Goal: Transaction & Acquisition: Purchase product/service

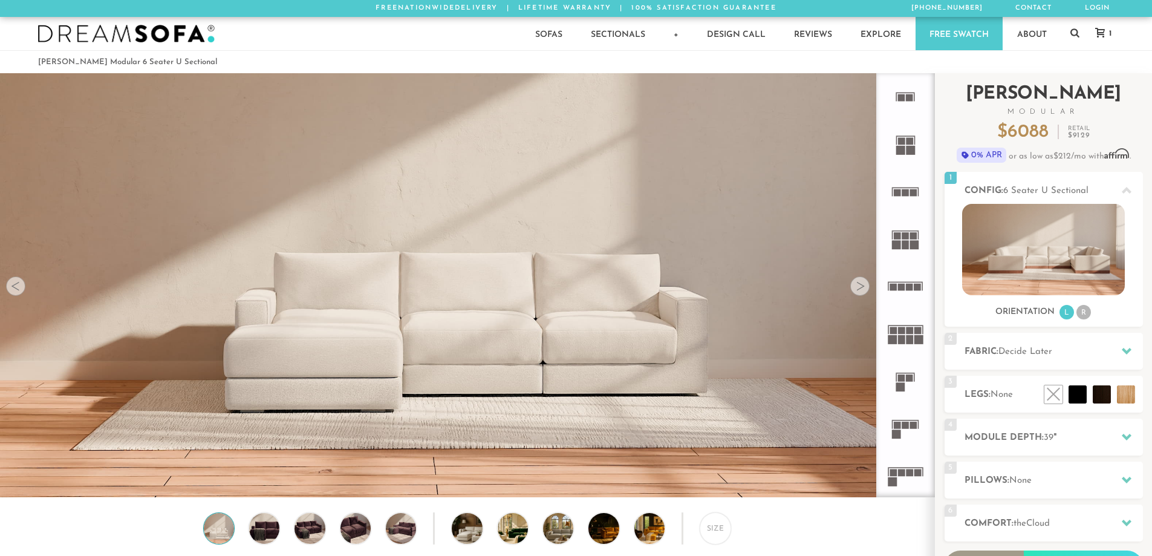
scroll to position [14160, 1143]
click at [860, 291] on div at bounding box center [859, 285] width 19 height 19
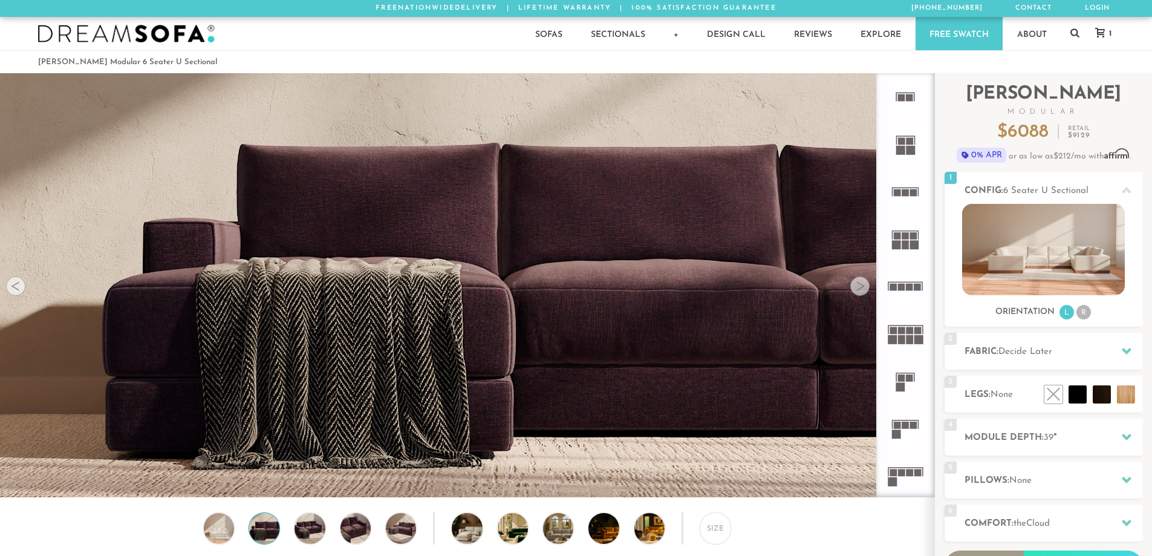
click at [860, 291] on div at bounding box center [859, 285] width 19 height 19
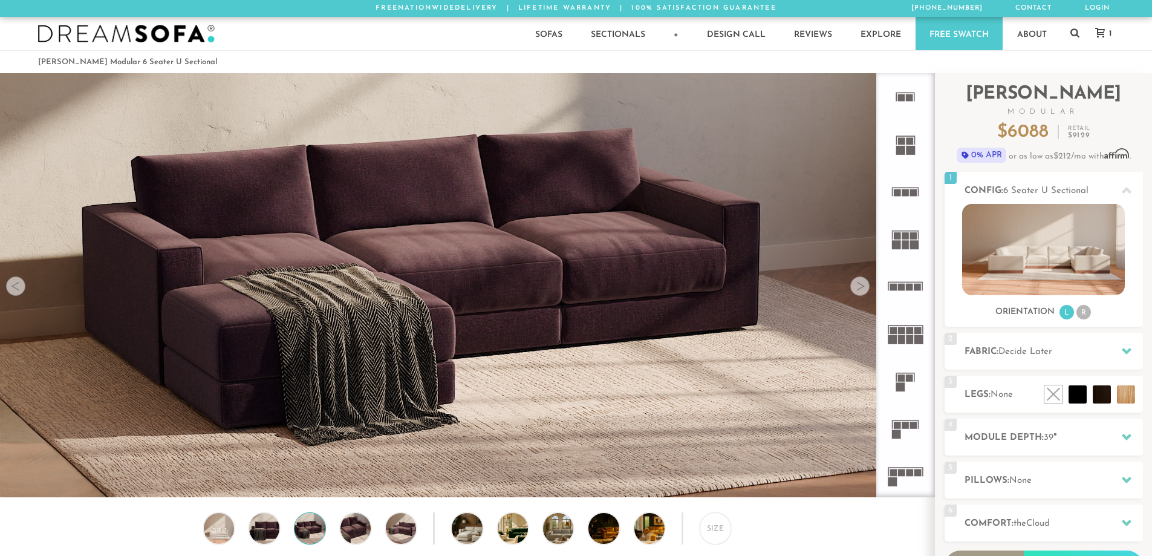
click at [860, 291] on div at bounding box center [859, 285] width 19 height 19
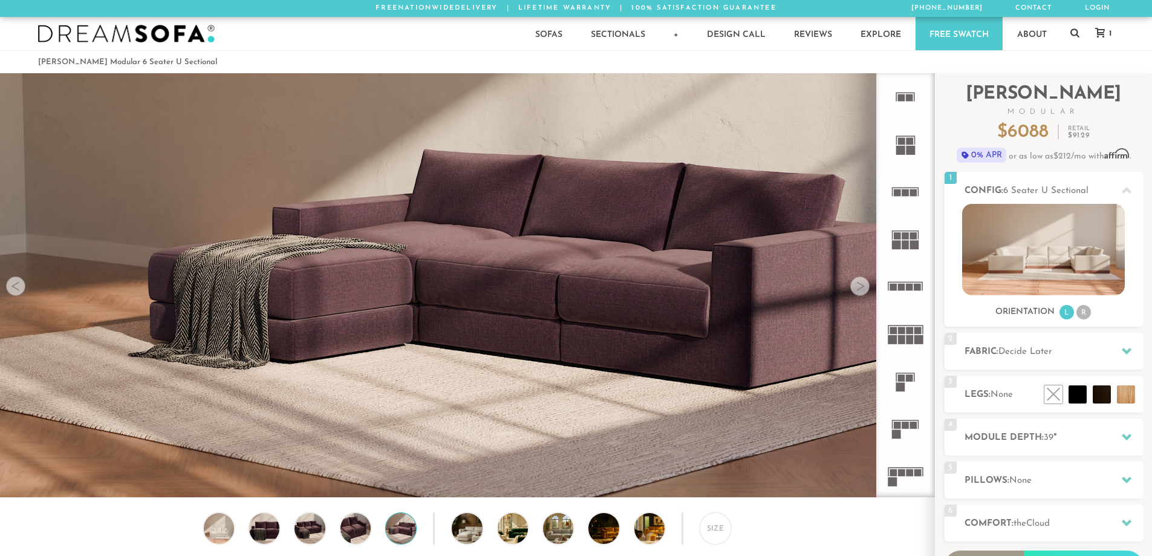
click at [860, 291] on div at bounding box center [859, 285] width 19 height 19
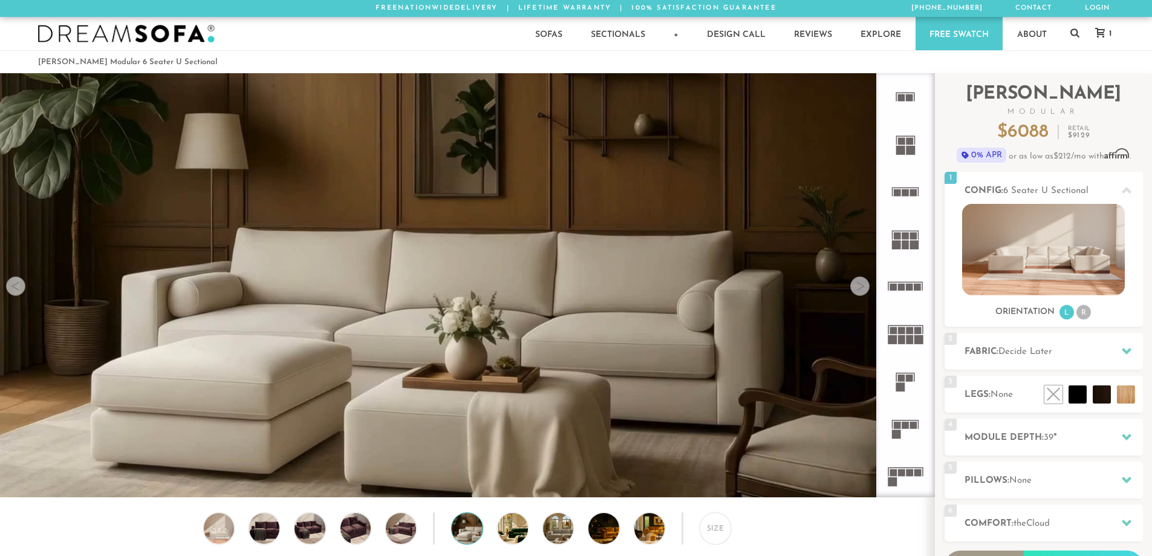
click at [860, 291] on div at bounding box center [859, 285] width 19 height 19
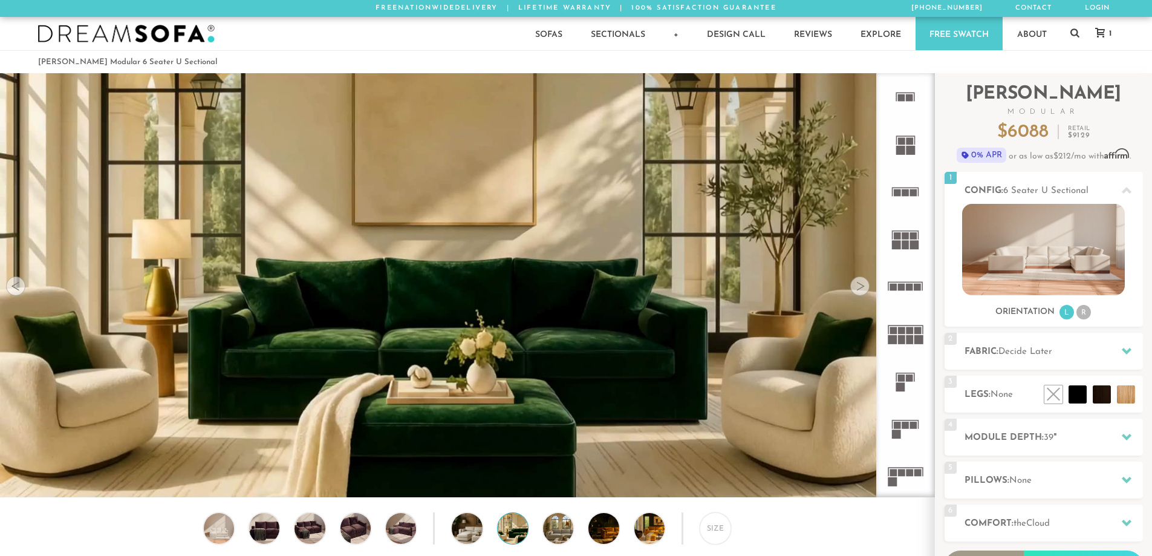
click at [860, 290] on div at bounding box center [859, 285] width 19 height 19
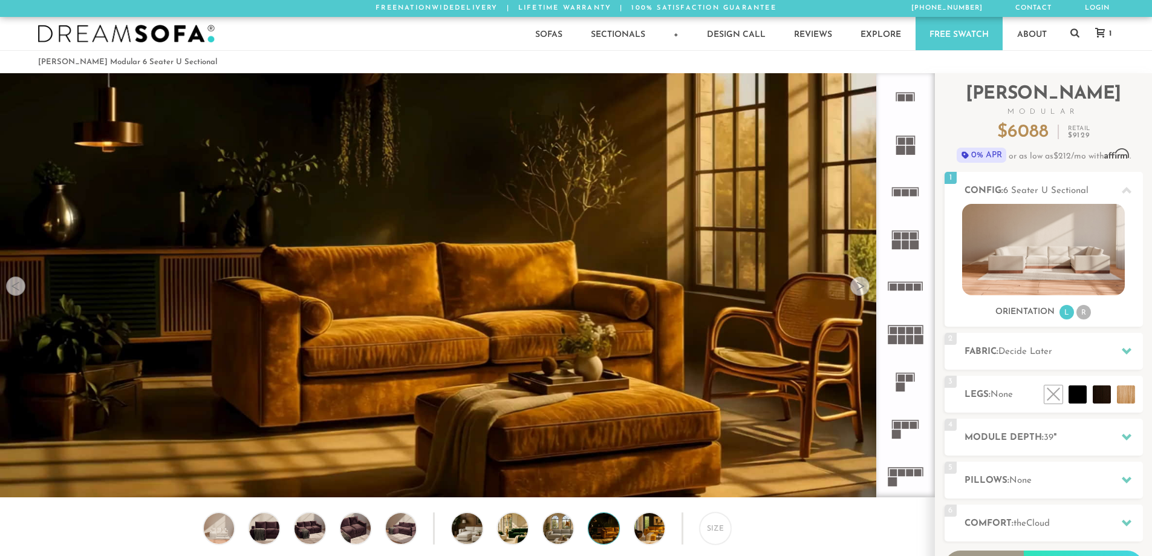
click at [860, 290] on div at bounding box center [859, 285] width 19 height 19
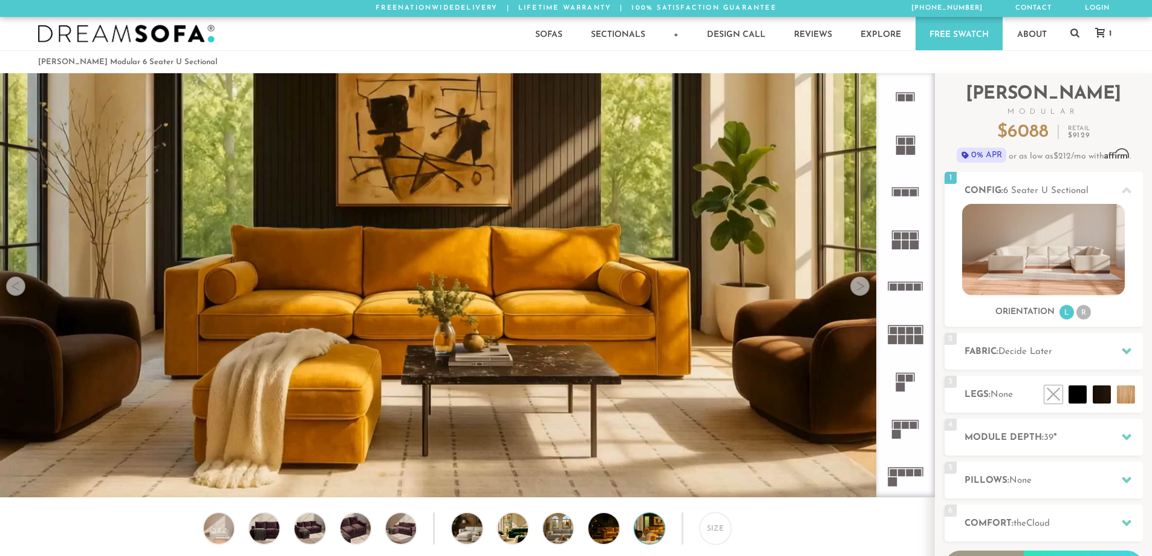
click at [860, 290] on div at bounding box center [859, 285] width 19 height 19
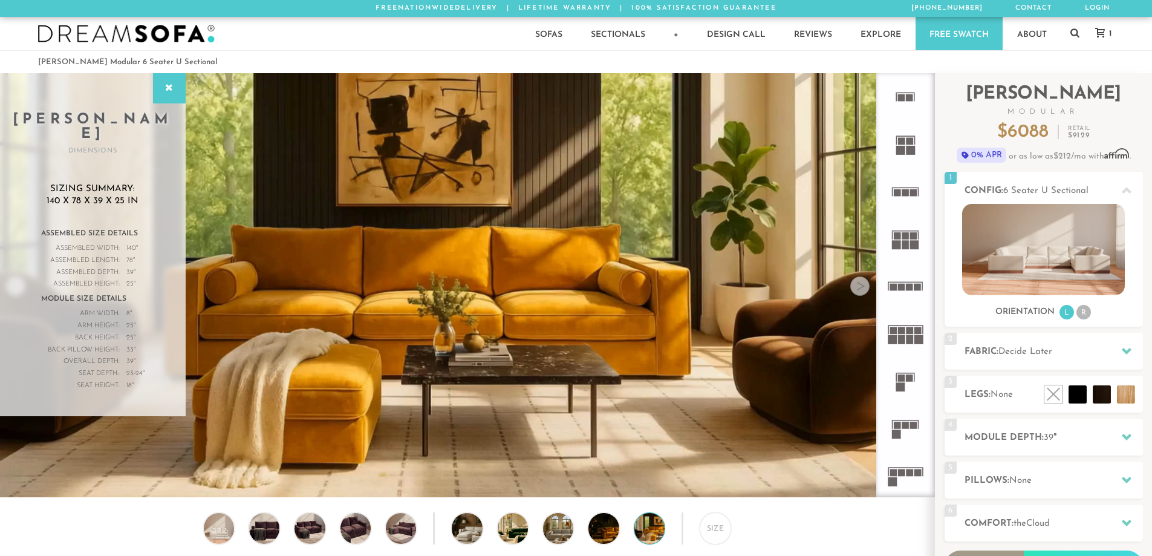
click at [860, 290] on div at bounding box center [859, 285] width 19 height 19
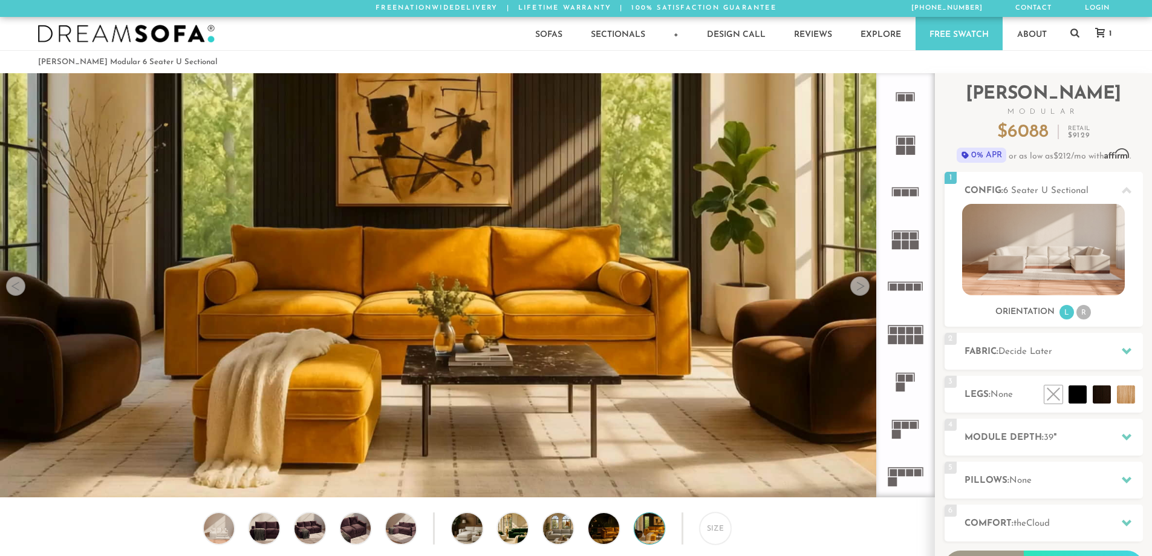
click at [860, 290] on div at bounding box center [859, 285] width 19 height 19
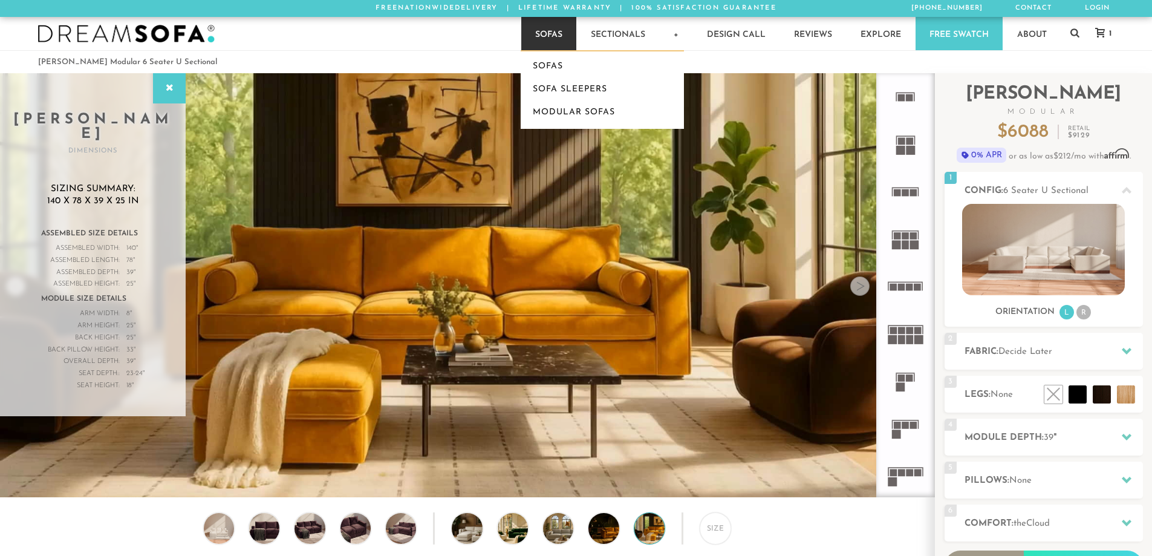
click at [534, 32] on link "Sofas" at bounding box center [548, 33] width 55 height 33
click at [550, 110] on link "Modular Sofas" at bounding box center [602, 112] width 163 height 23
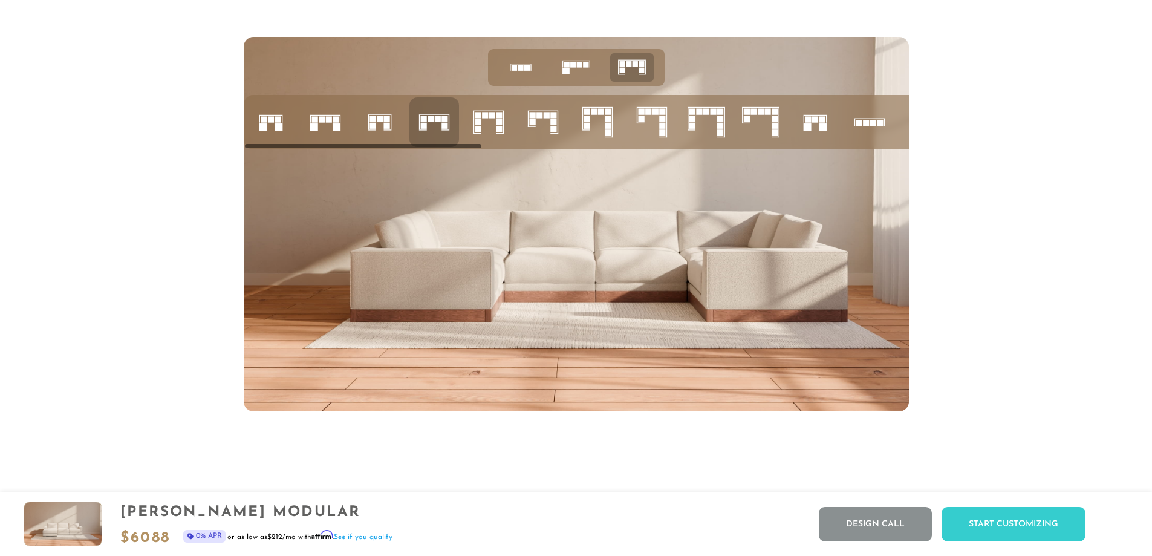
scroll to position [5160, 0]
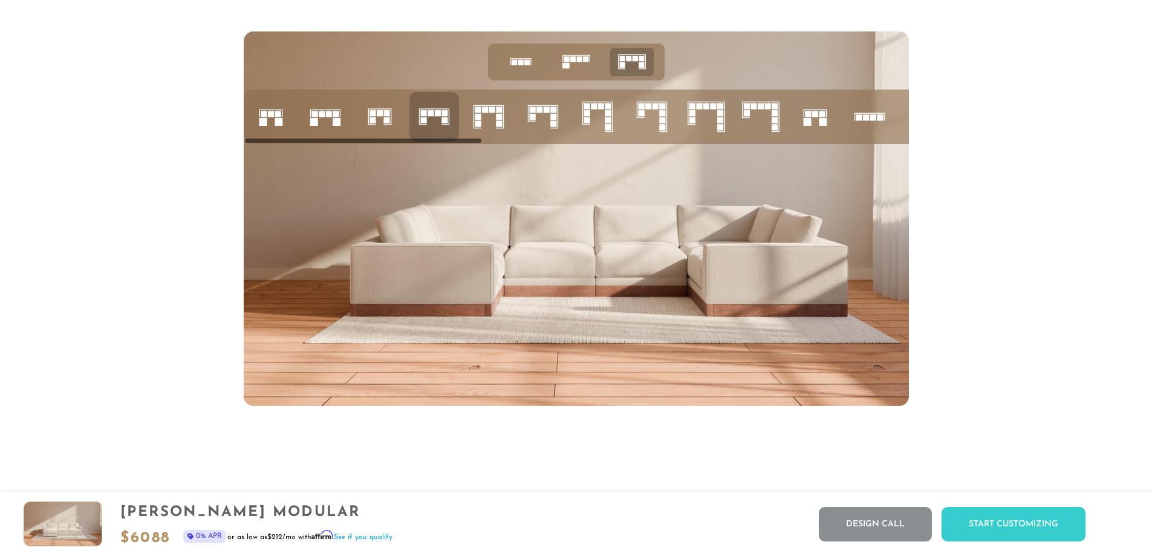
click at [508, 125] on icon at bounding box center [488, 116] width 41 height 41
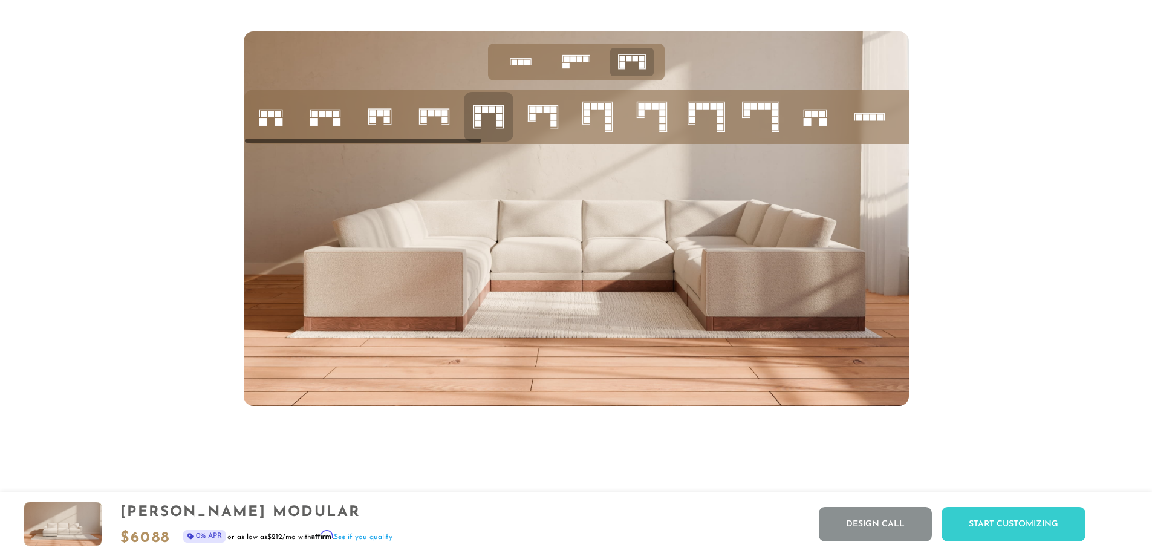
click at [553, 112] on rect at bounding box center [553, 109] width 6 height 6
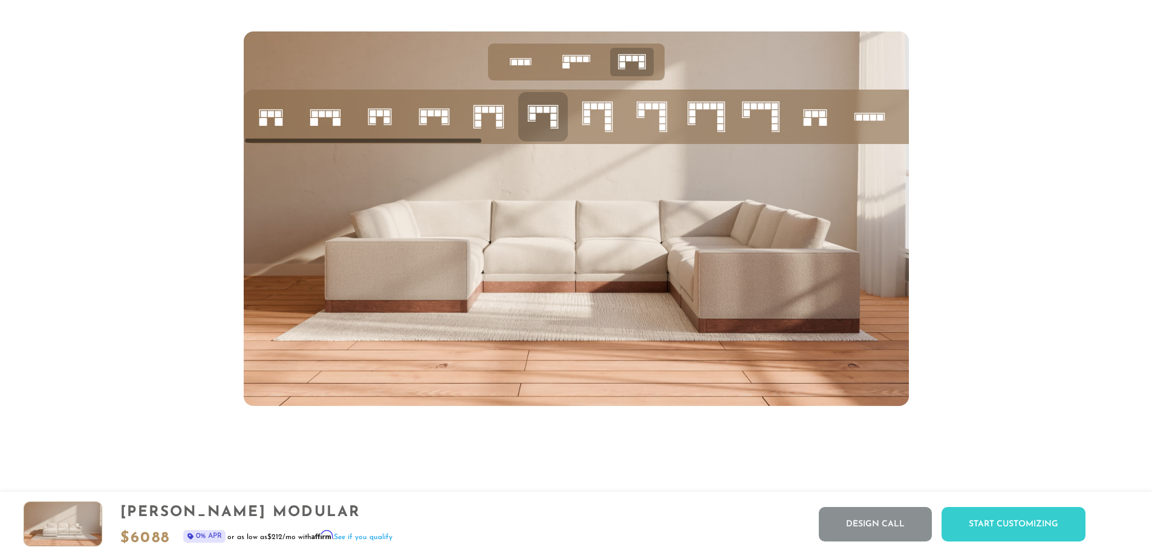
click at [451, 137] on icon at bounding box center [434, 116] width 41 height 41
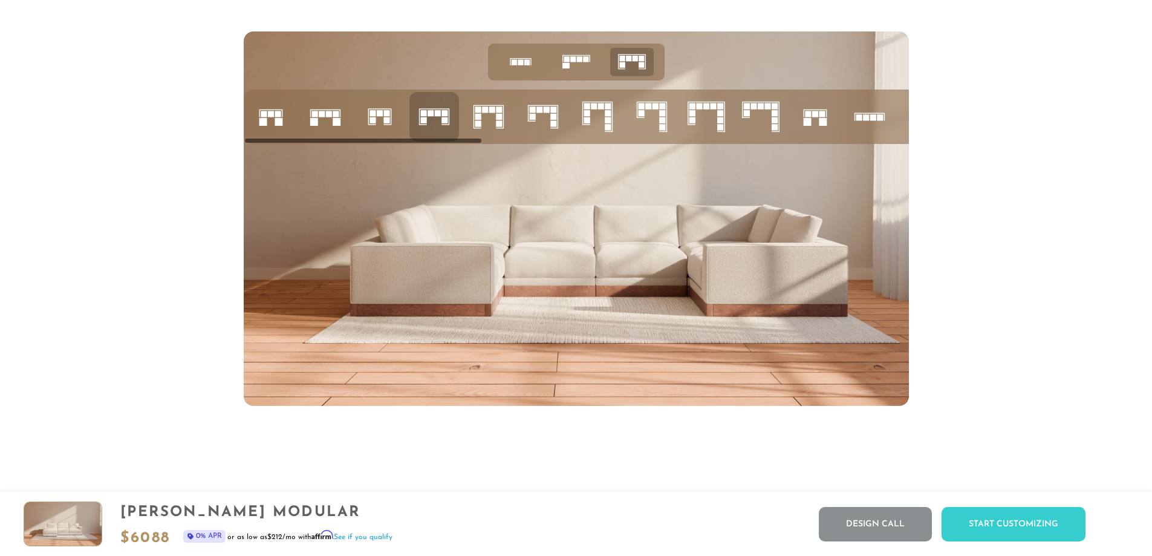
click at [521, 265] on img at bounding box center [576, 218] width 665 height 374
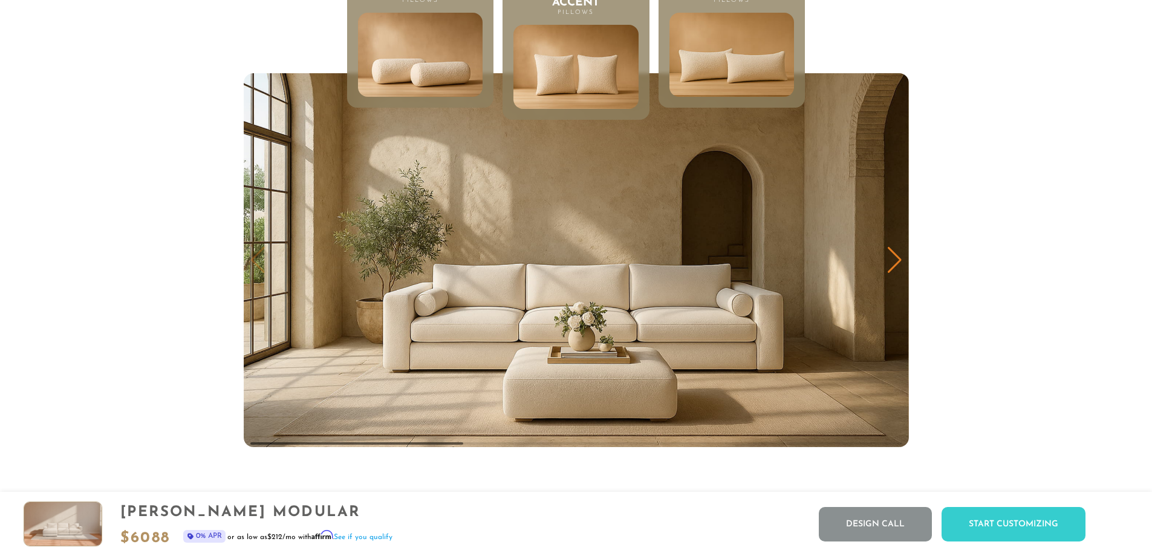
scroll to position [6338, 0]
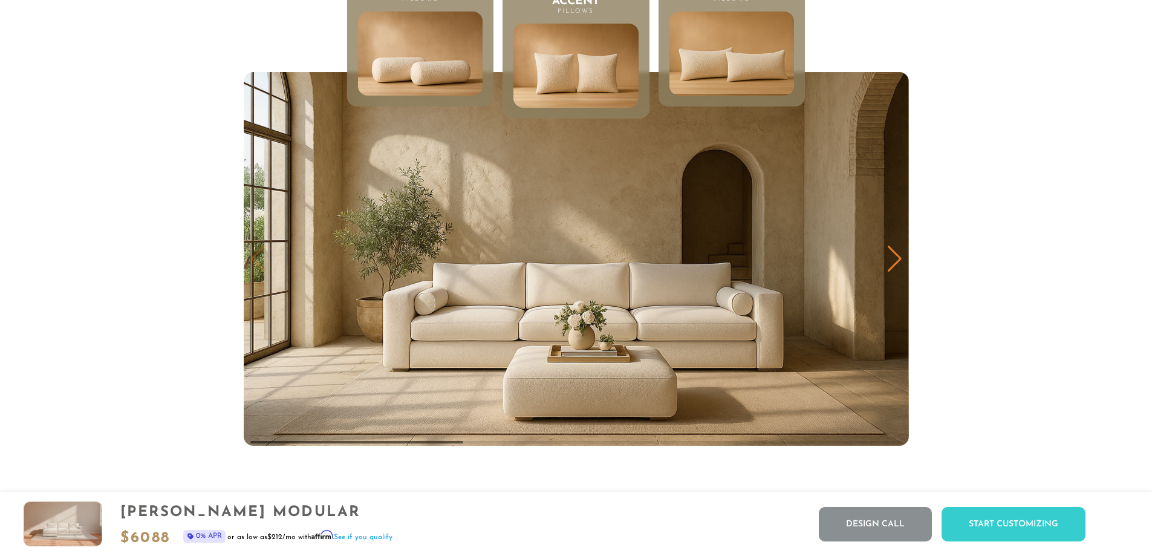
click at [743, 83] on img at bounding box center [731, 53] width 149 height 101
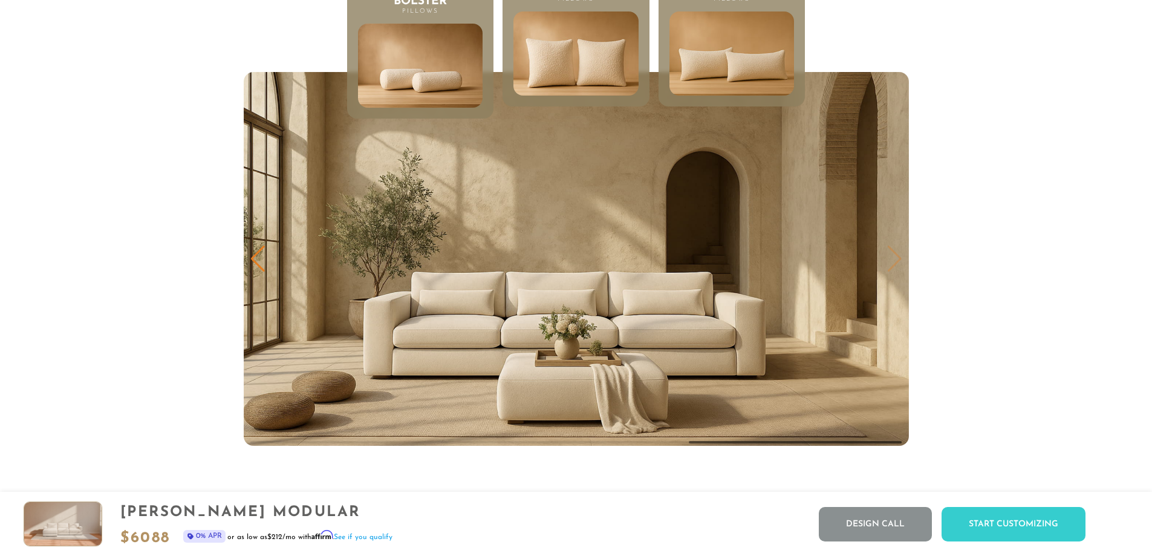
click at [635, 90] on img at bounding box center [575, 53] width 149 height 101
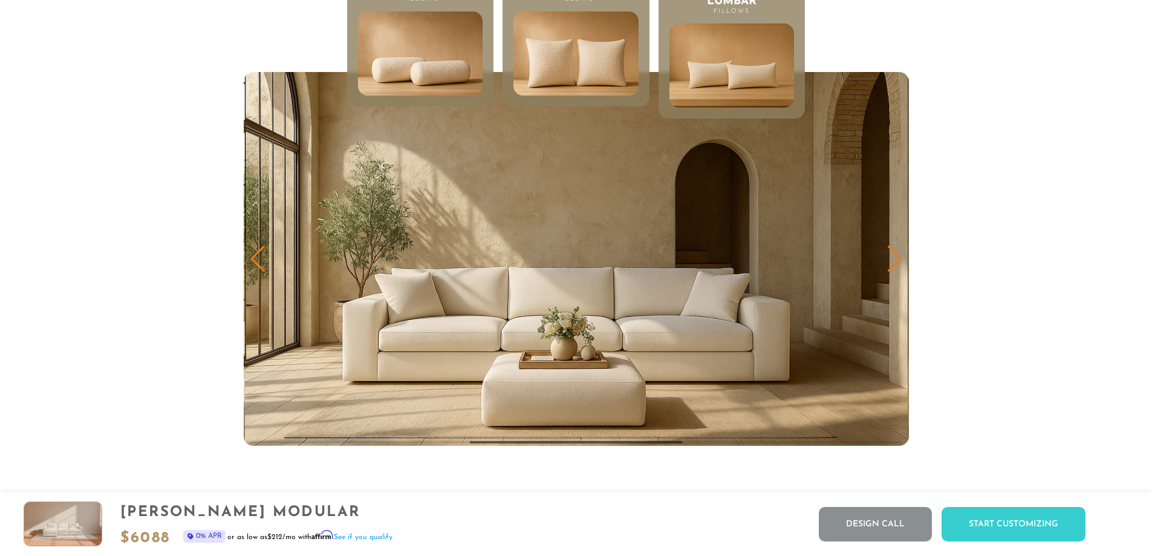
scroll to position [14160, 1143]
click at [425, 94] on img at bounding box center [419, 53] width 149 height 101
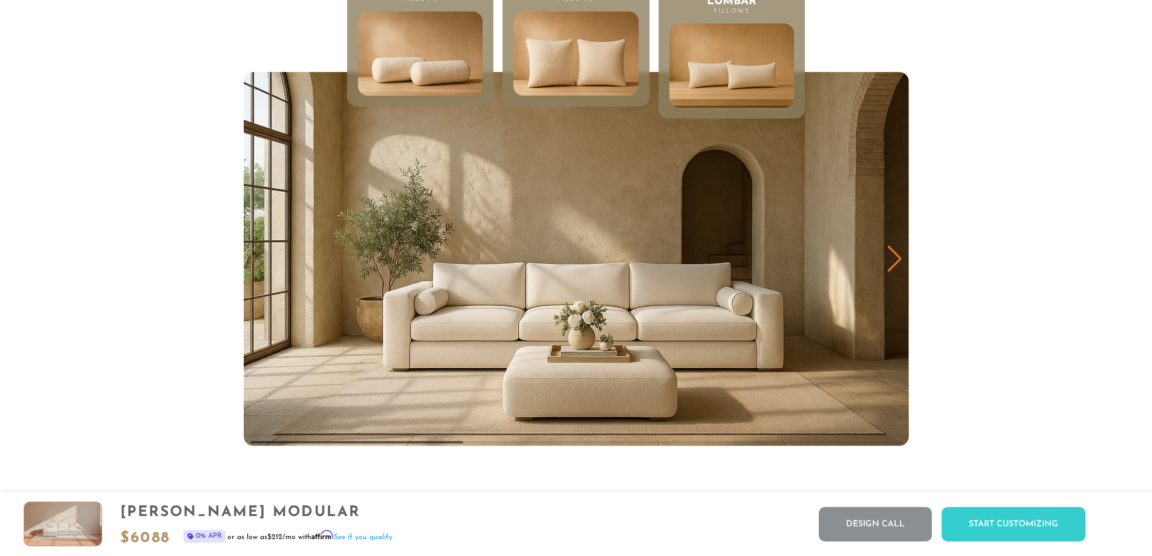
click at [552, 80] on img at bounding box center [575, 53] width 149 height 101
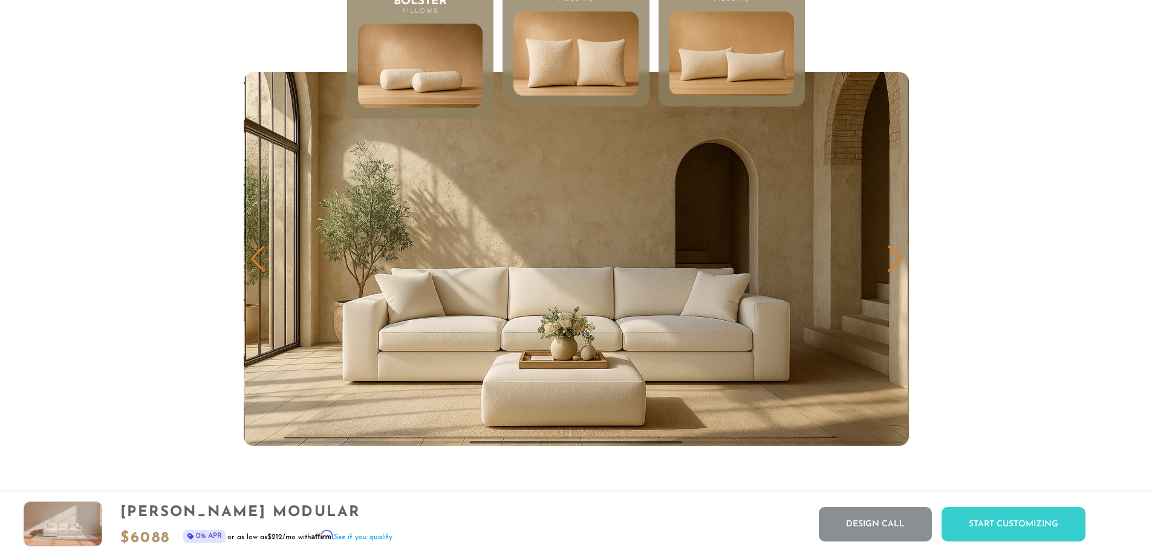
scroll to position [10, 10]
click at [714, 62] on img at bounding box center [731, 53] width 149 height 101
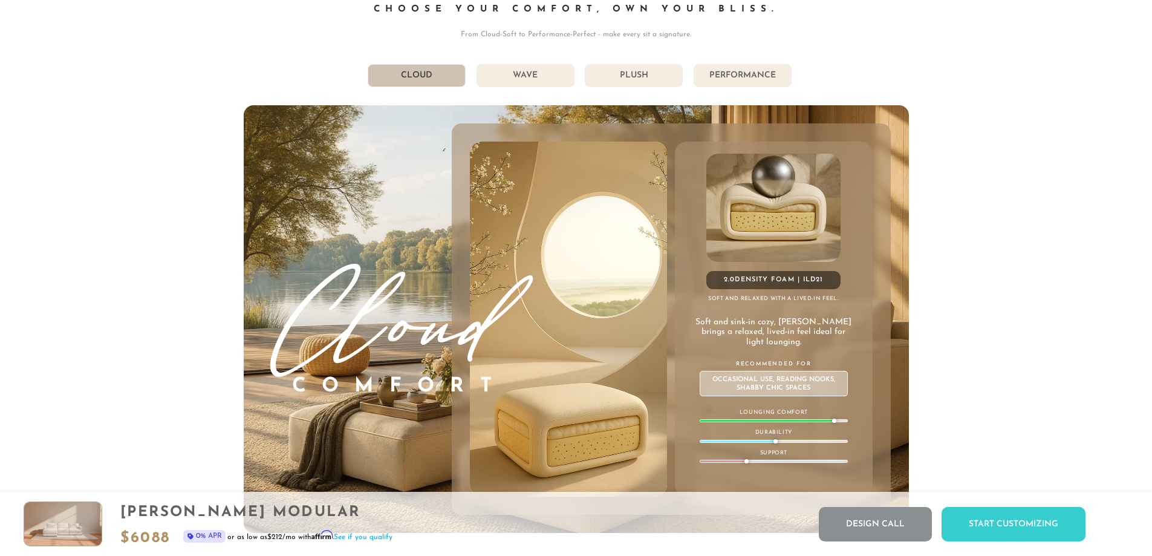
scroll to position [6890, 0]
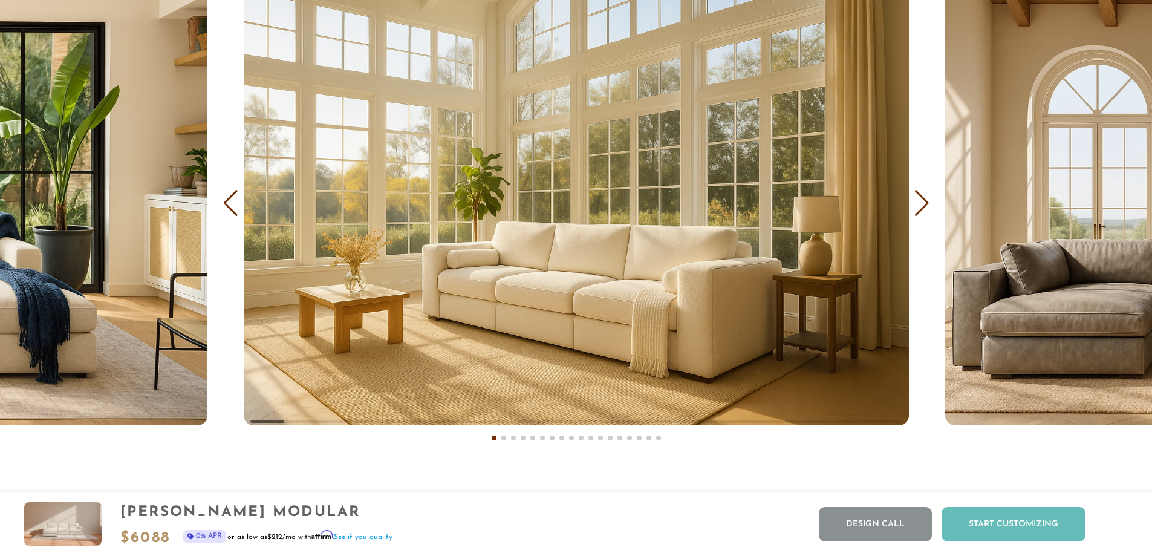
click at [998, 530] on div "Start Customizing" at bounding box center [1014, 524] width 144 height 34
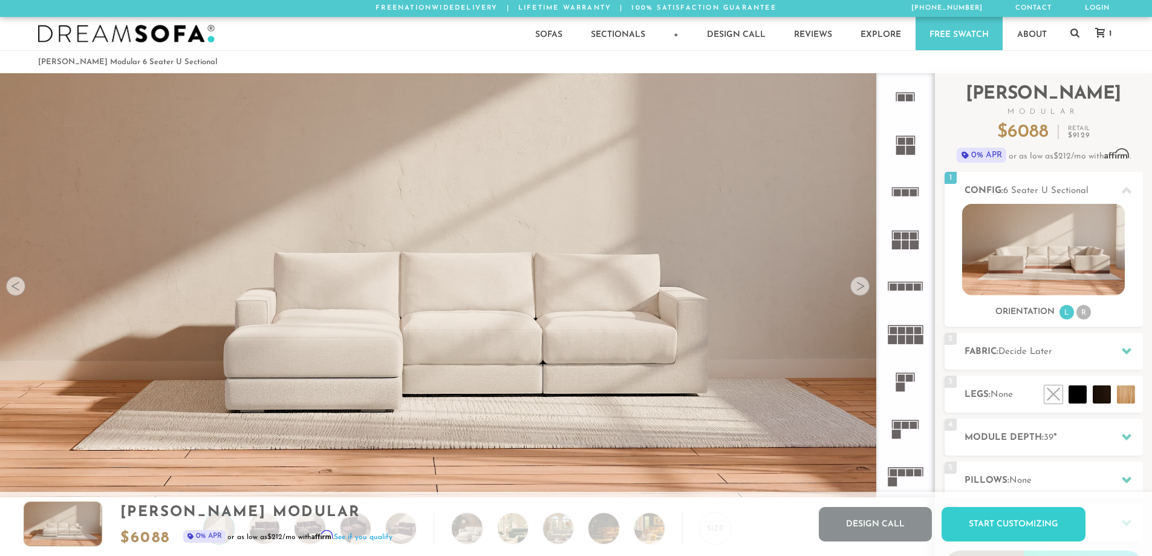
scroll to position [14160, 1143]
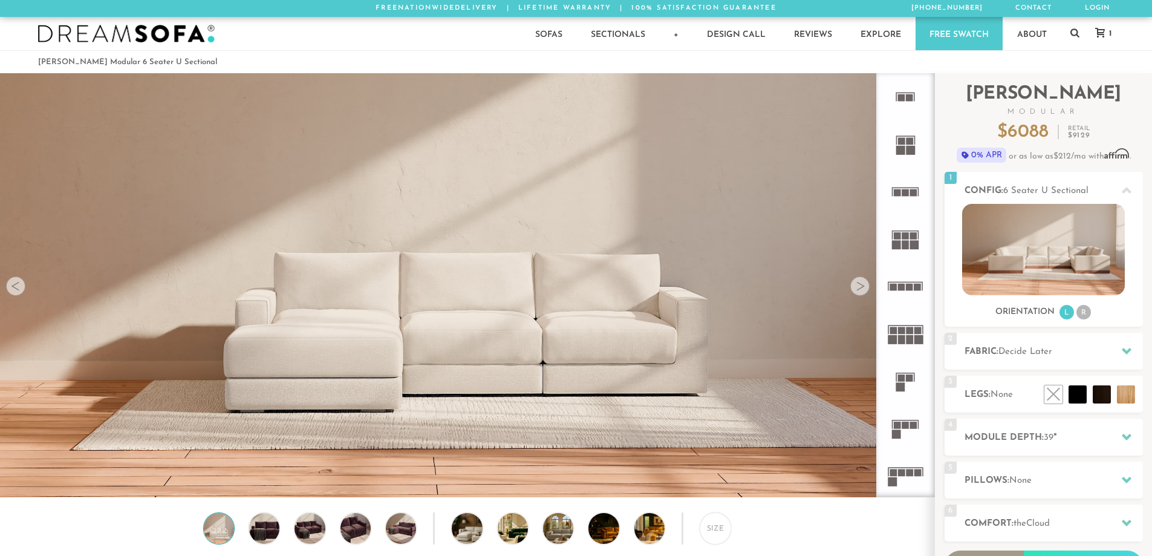
click at [906, 335] on rect at bounding box center [909, 339] width 7 height 9
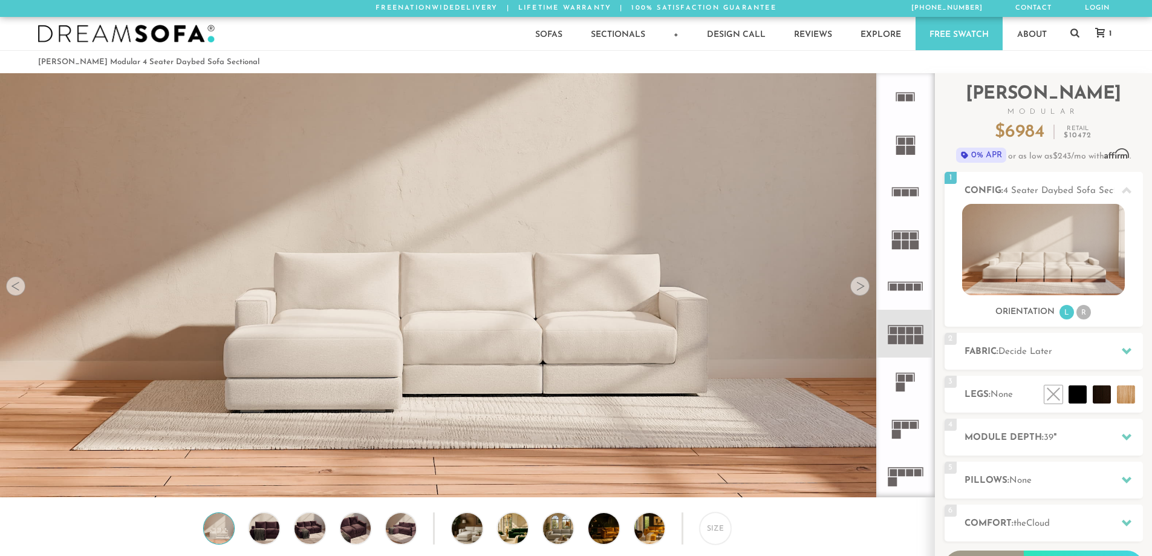
click at [899, 388] on rect at bounding box center [900, 386] width 9 height 9
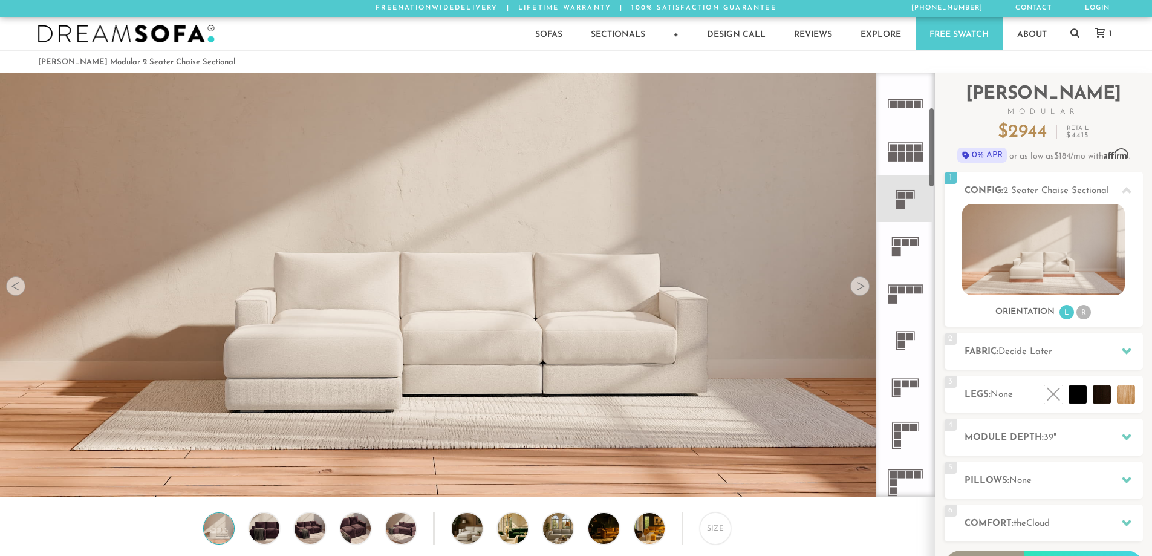
scroll to position [181, 0]
click at [906, 417] on icon at bounding box center [905, 435] width 47 height 47
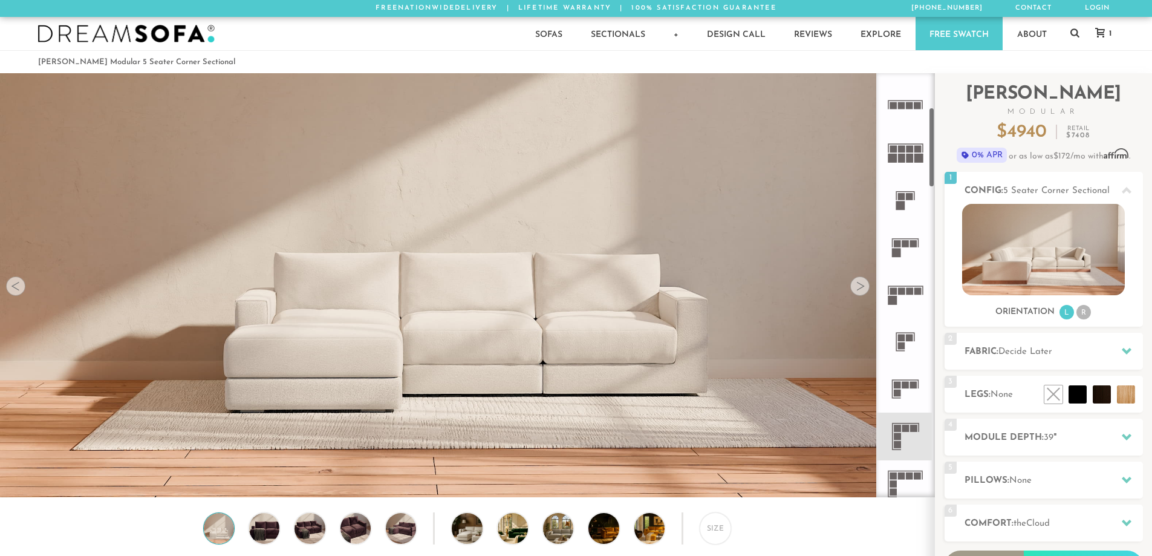
click at [906, 432] on icon at bounding box center [905, 435] width 47 height 47
